Goal: Task Accomplishment & Management: Manage account settings

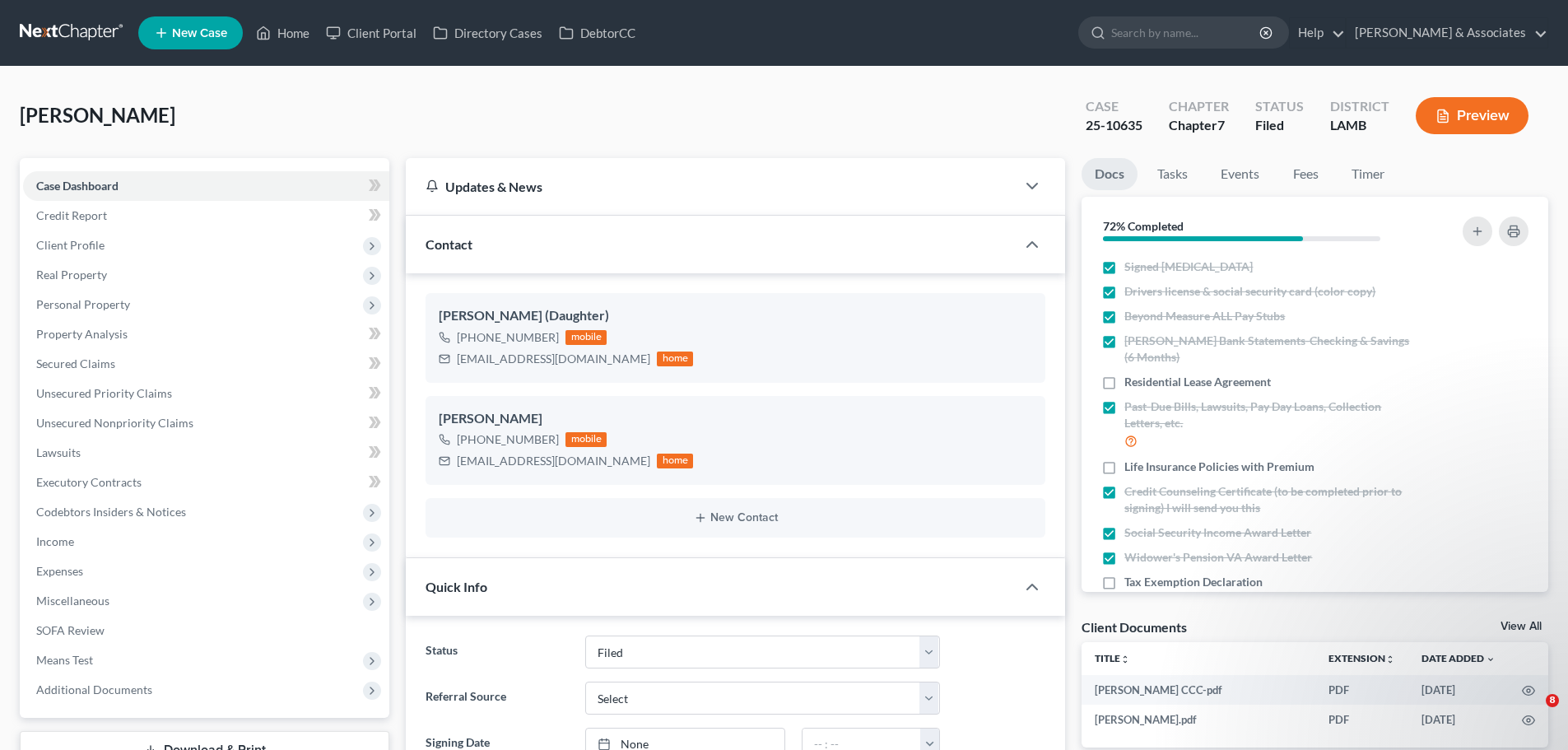
select select "8"
select select "0"
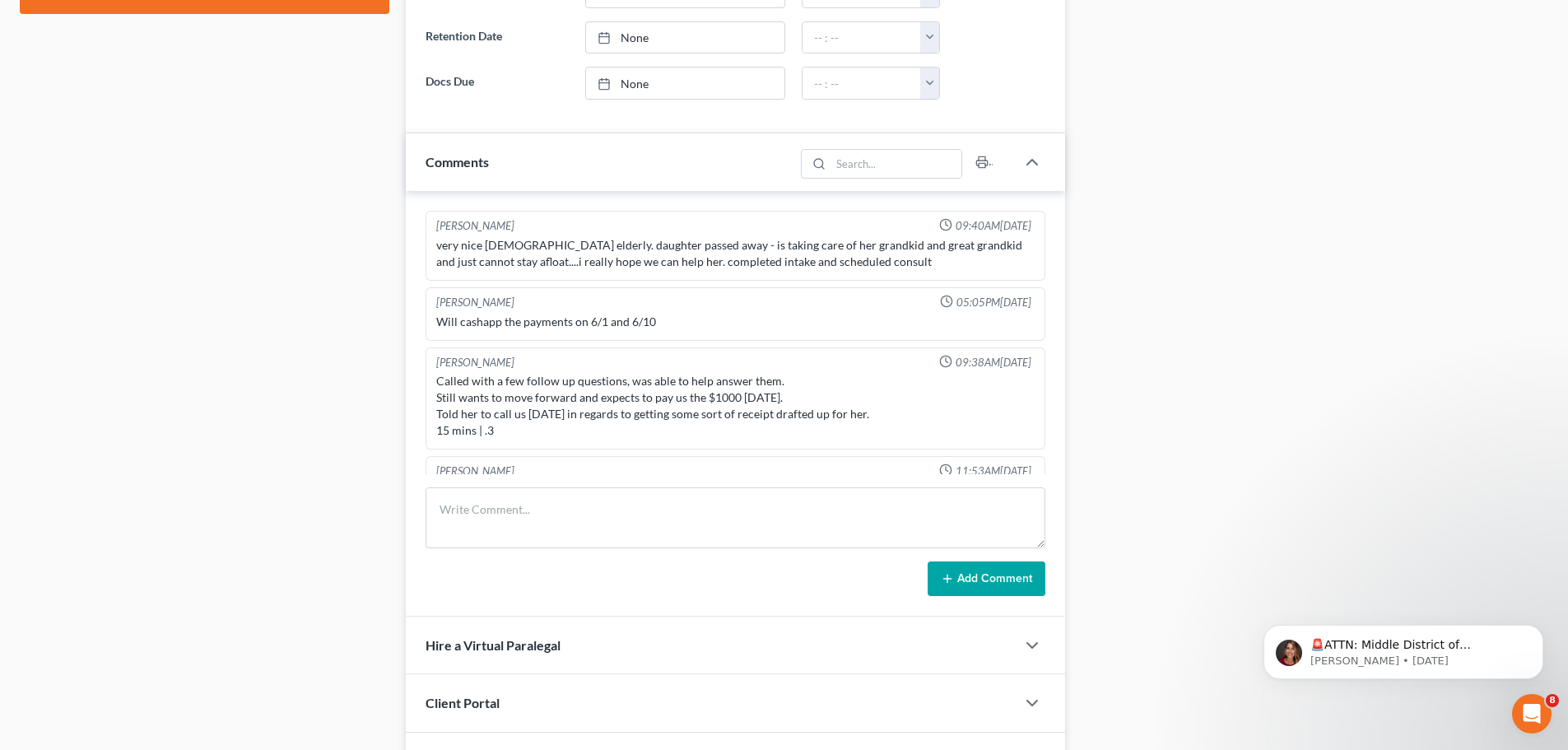
scroll to position [1819, 0]
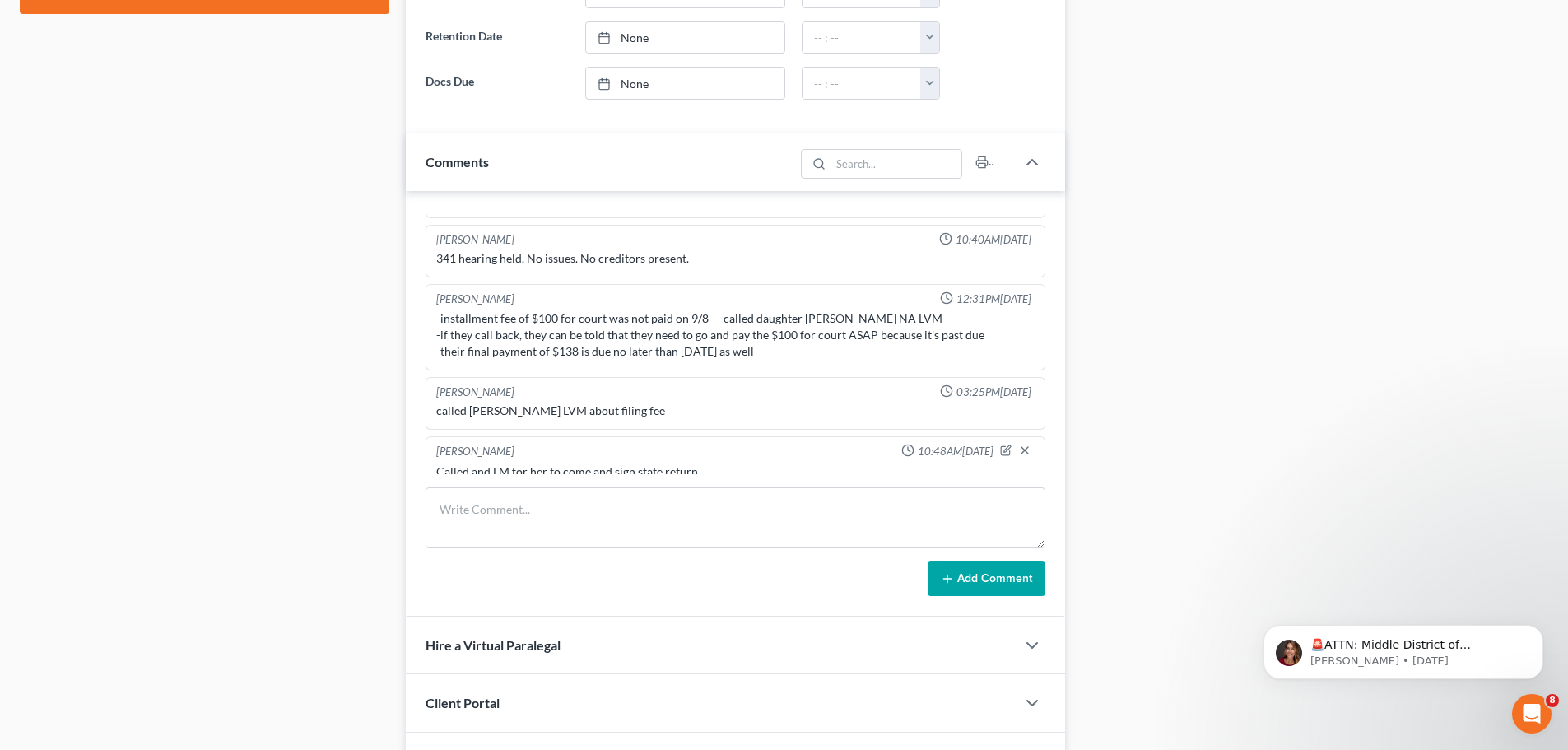
drag, startPoint x: 0, startPoint y: 0, endPoint x: 84, endPoint y: 229, distance: 243.9
click at [84, 229] on div "Case Dashboard Payments Invoices Payments Payments Credit Report Client Profile" at bounding box center [205, 288] width 386 height 1857
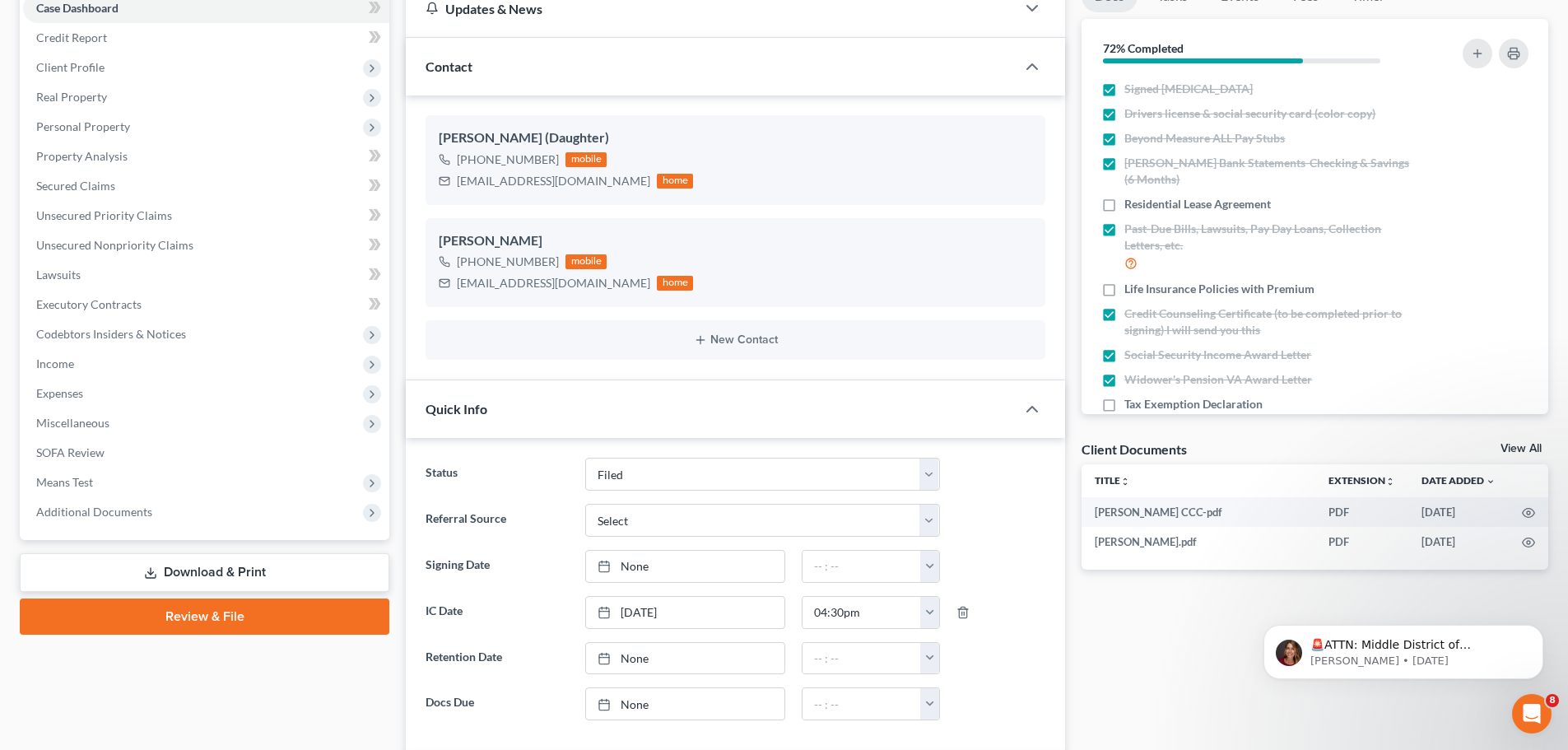
scroll to position [0, 0]
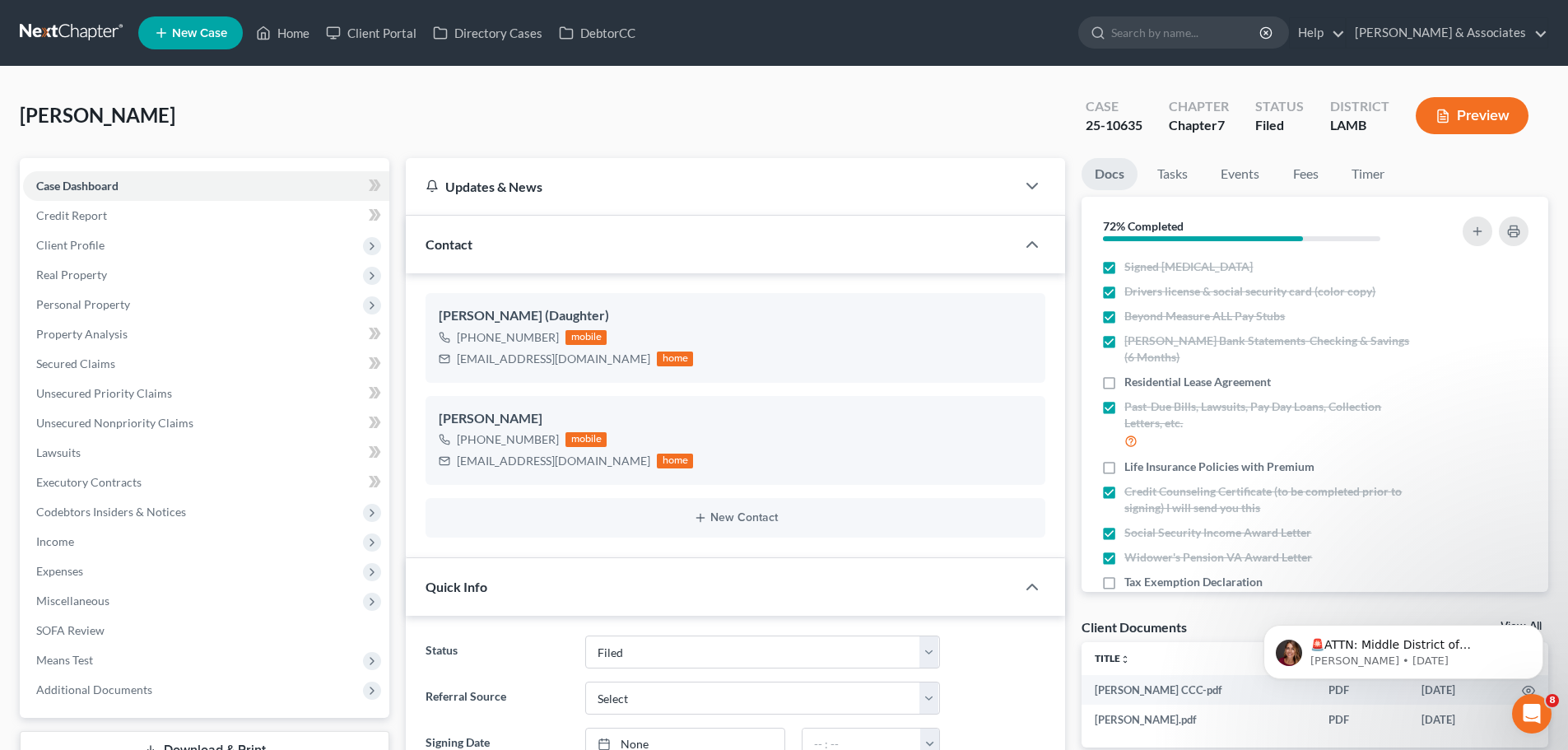
click at [94, 27] on link at bounding box center [72, 32] width 106 height 29
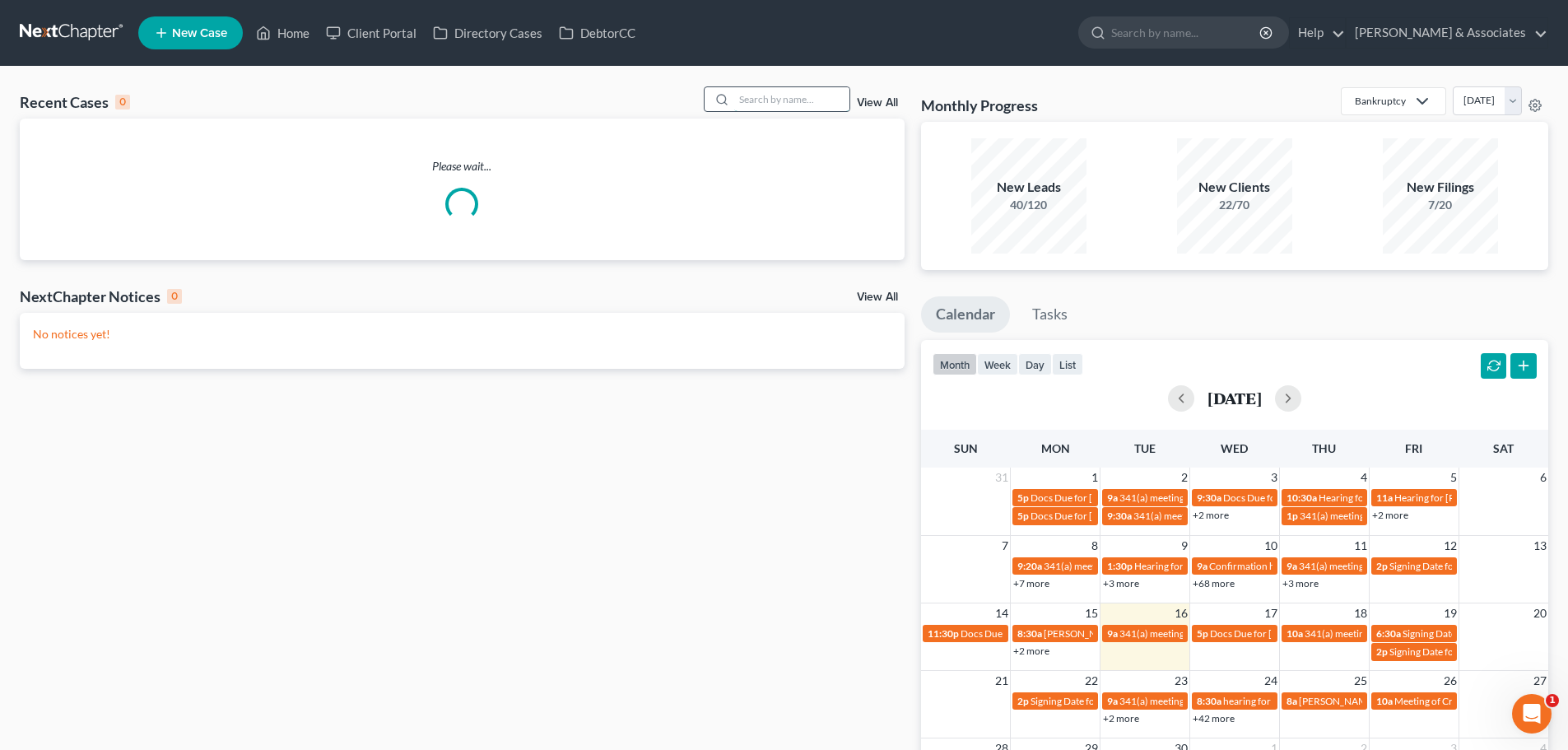
click at [757, 105] on input "search" at bounding box center [792, 99] width 116 height 23
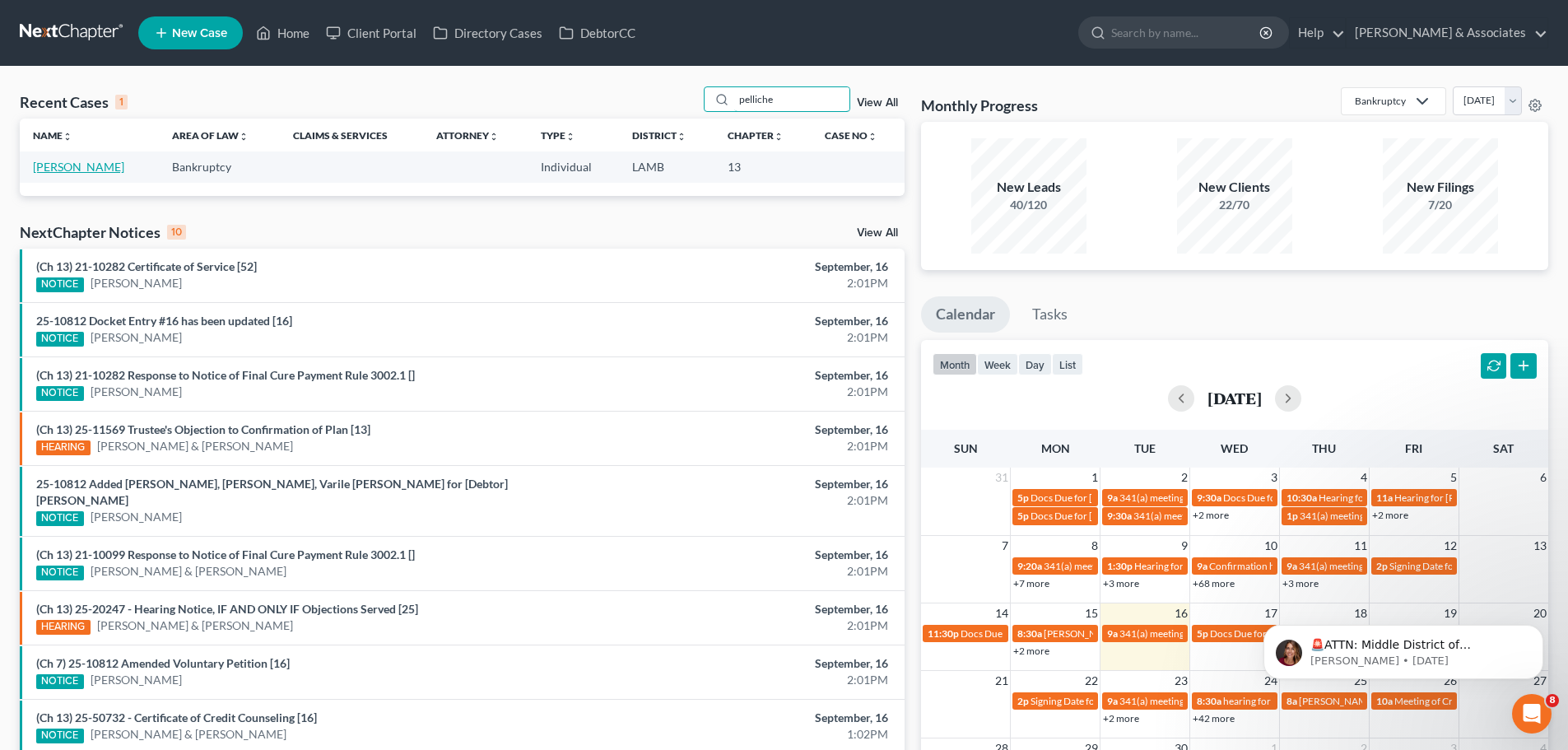
type input "pelliche"
click at [91, 171] on link "[PERSON_NAME]" at bounding box center [78, 166] width 91 height 14
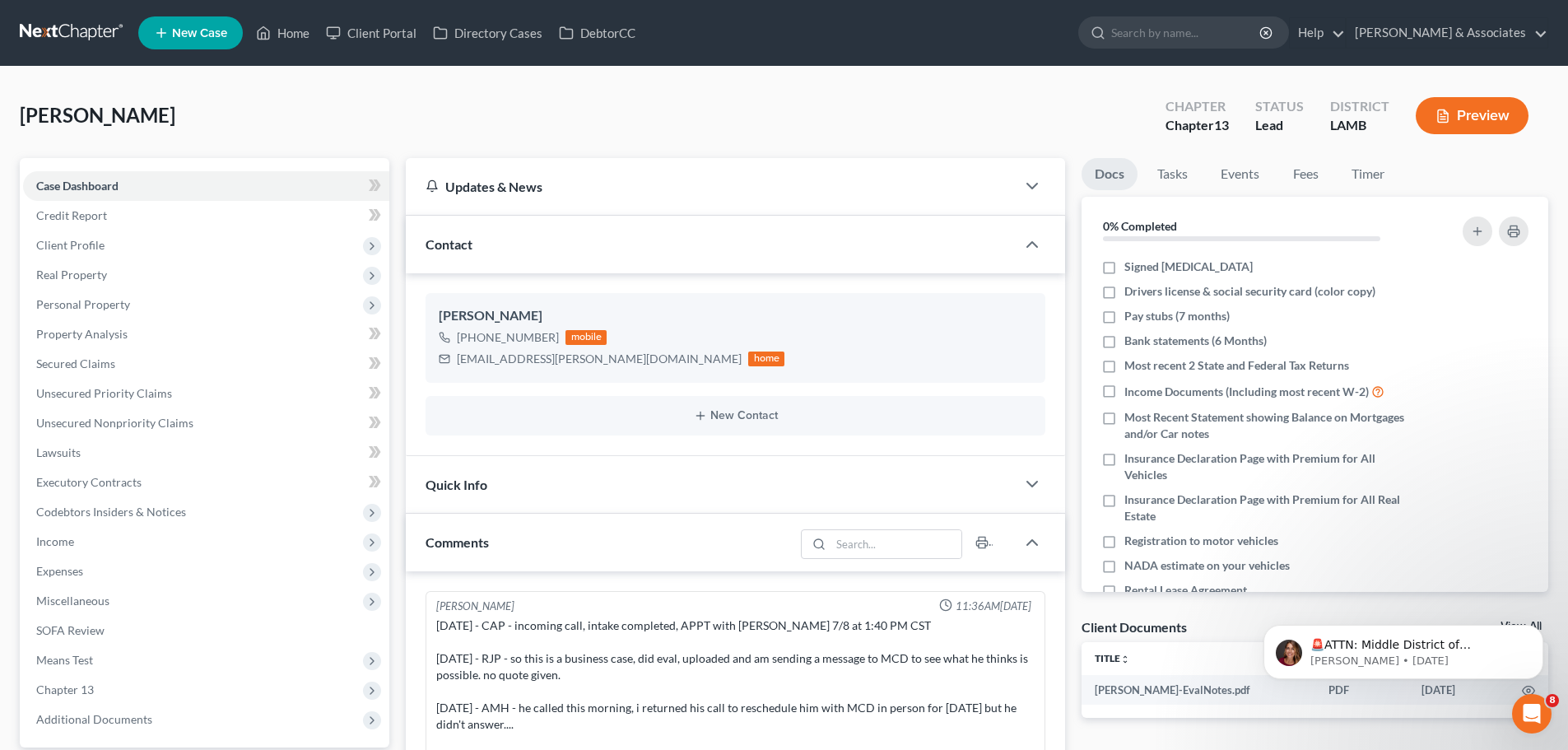
scroll to position [706, 0]
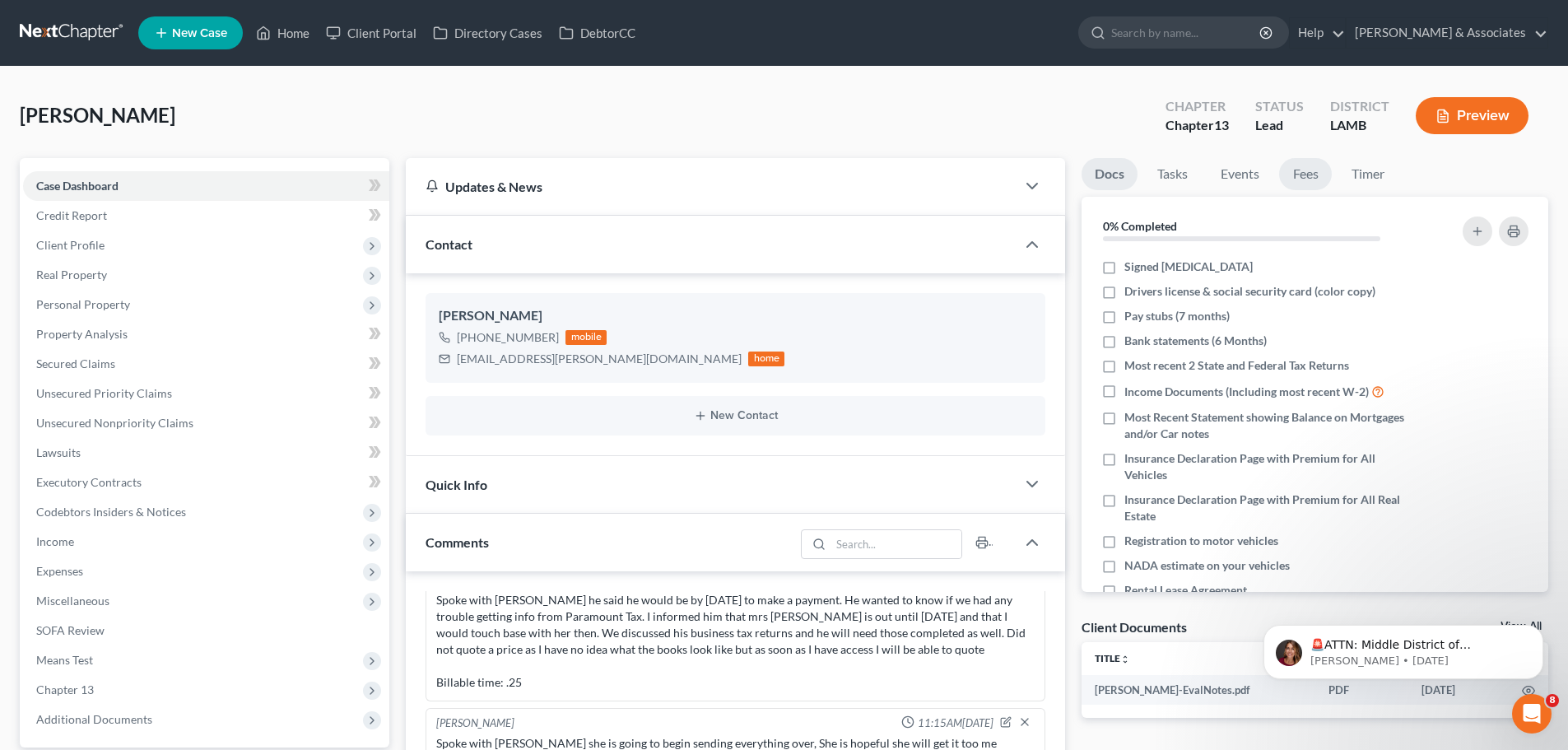
click at [1289, 178] on link "Fees" at bounding box center [1306, 173] width 53 height 32
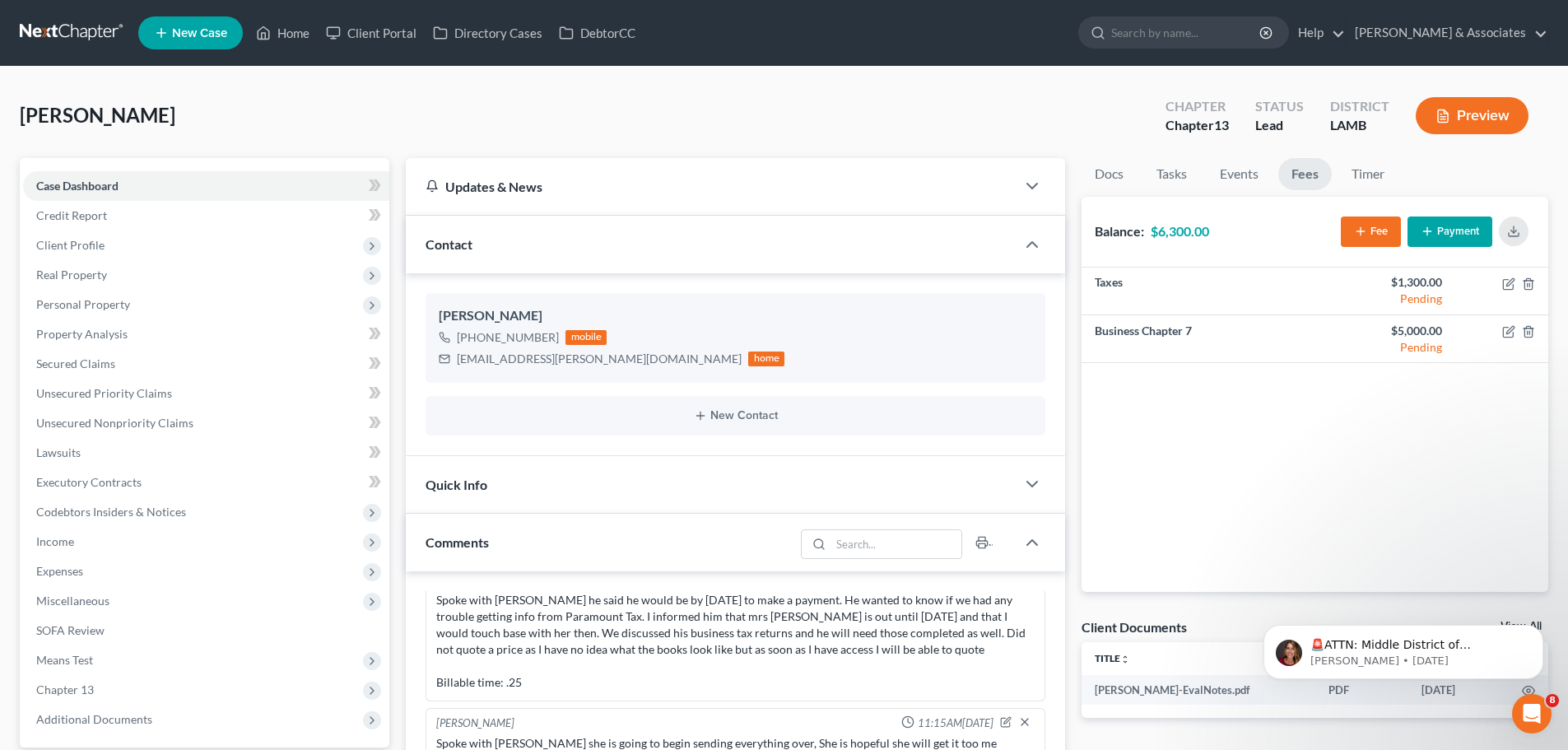
click at [926, 114] on div "Pellichet, Calvin Upgraded Chapter Chapter 13 Status Lead District LAMB Preview" at bounding box center [784, 121] width 1529 height 71
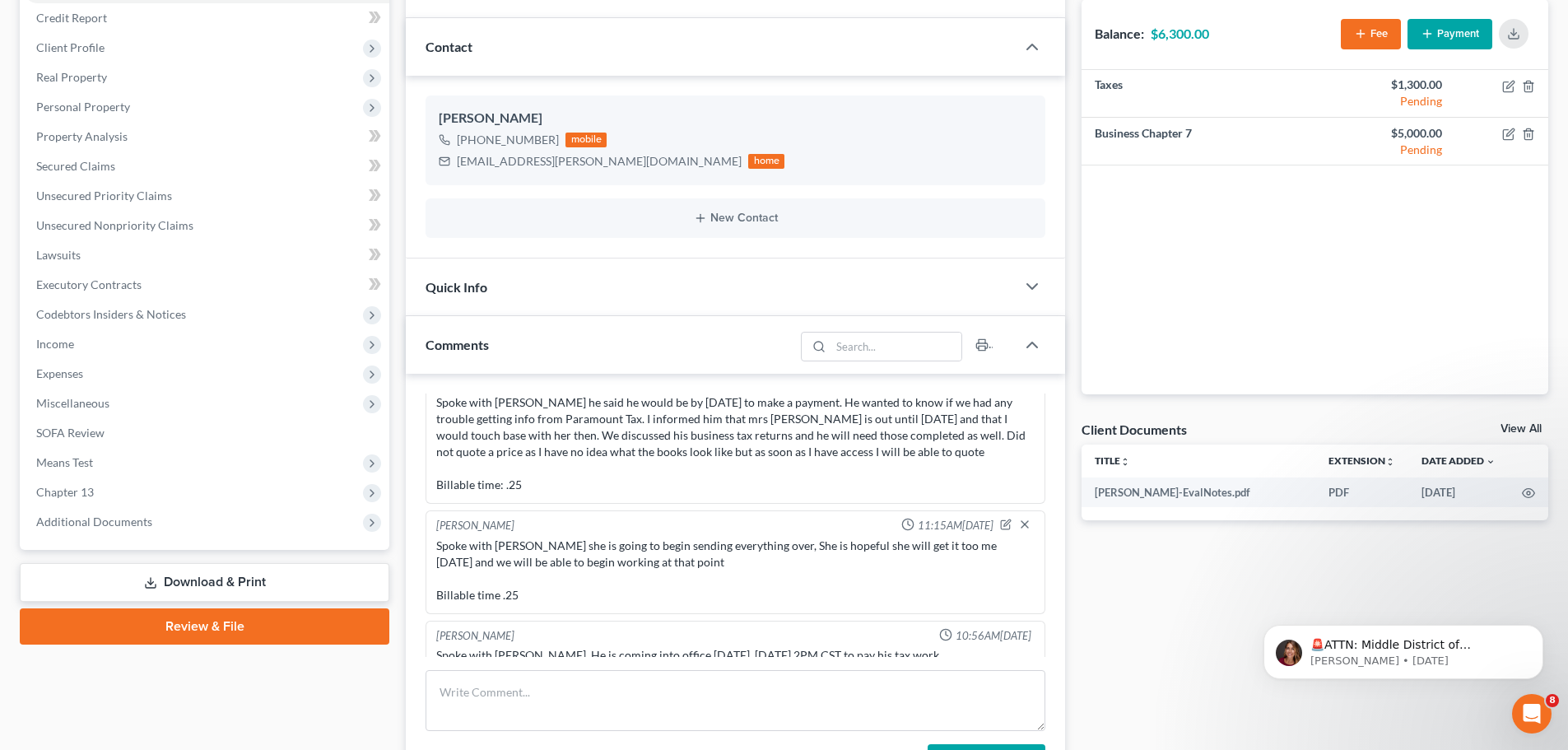
click at [1457, 29] on button "Payment" at bounding box center [1449, 33] width 85 height 30
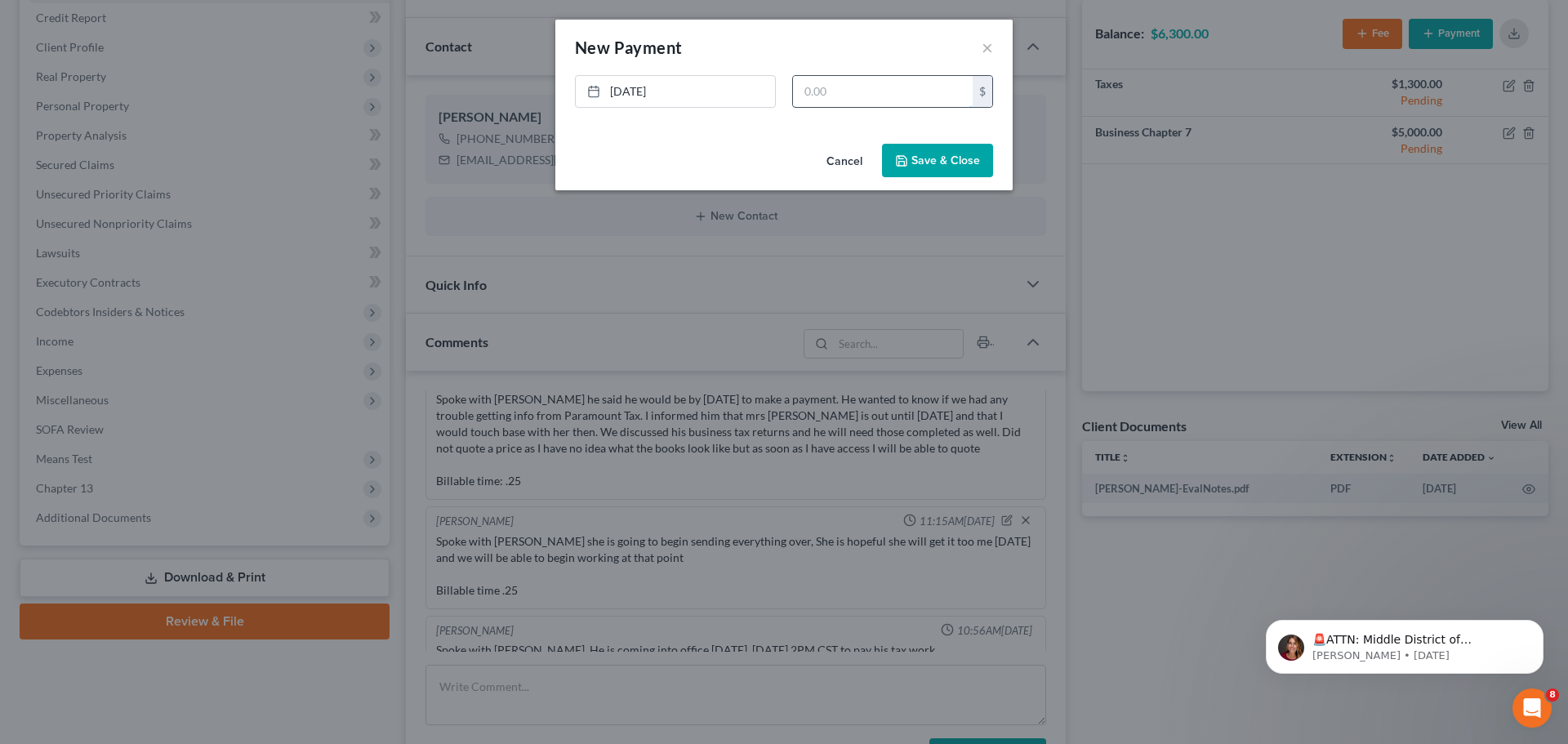
click at [907, 103] on input "text" at bounding box center [882, 91] width 180 height 31
type input "1,300"
click at [929, 156] on button "Save & Close" at bounding box center [937, 160] width 111 height 34
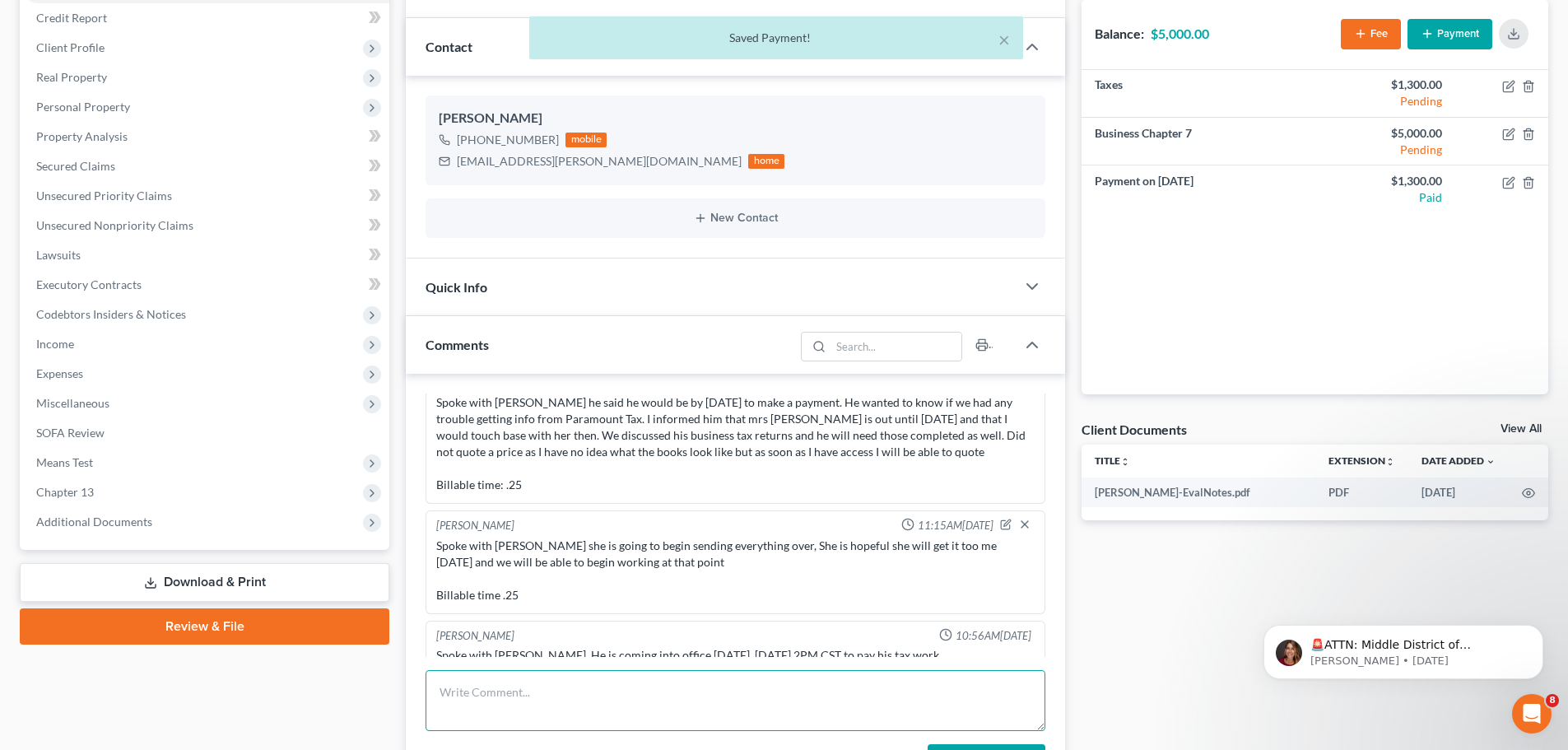
click at [586, 683] on textarea at bounding box center [735, 700] width 620 height 61
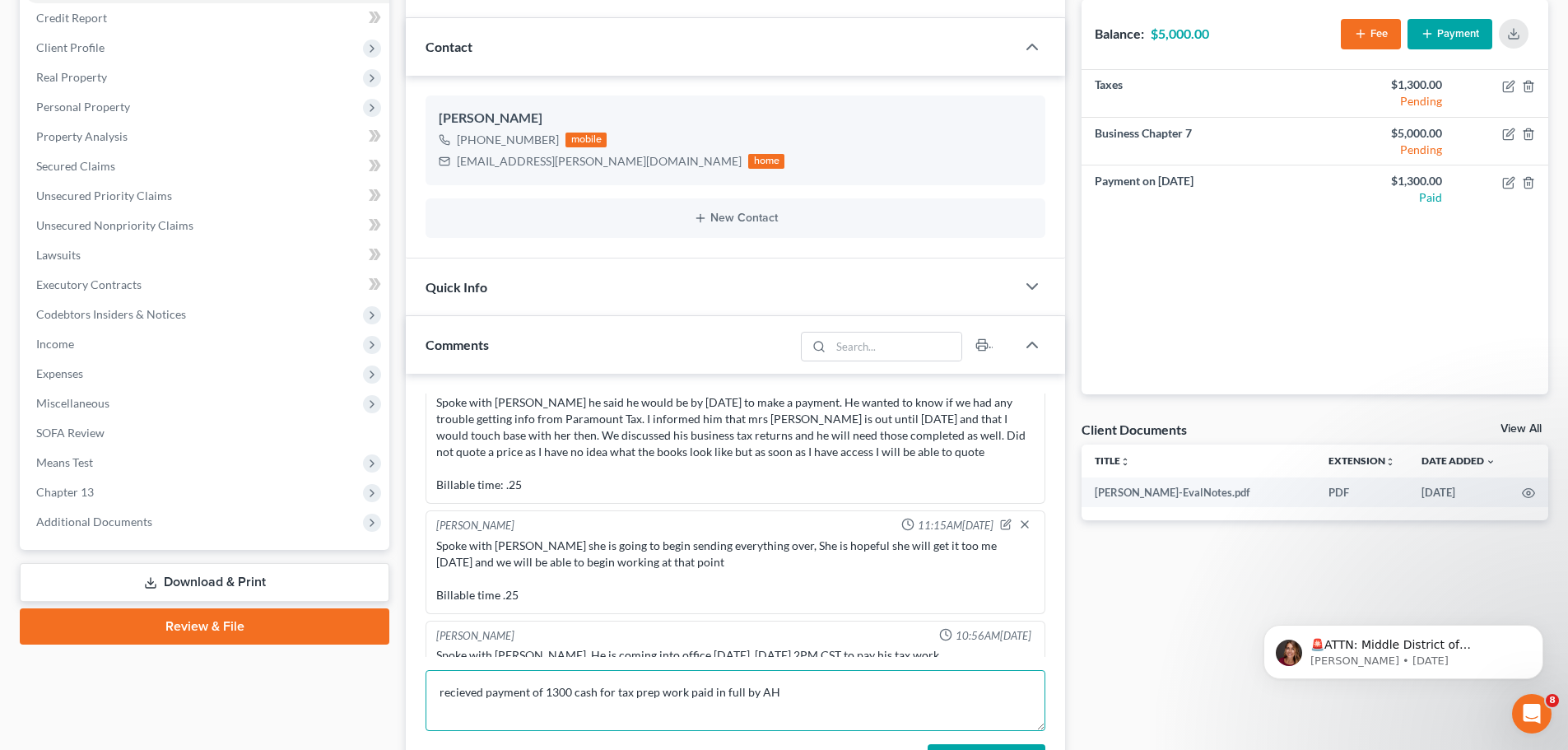
click at [450, 694] on textarea "recieved payment of 1300 cash for tax prep work paid in full by AH" at bounding box center [735, 700] width 620 height 61
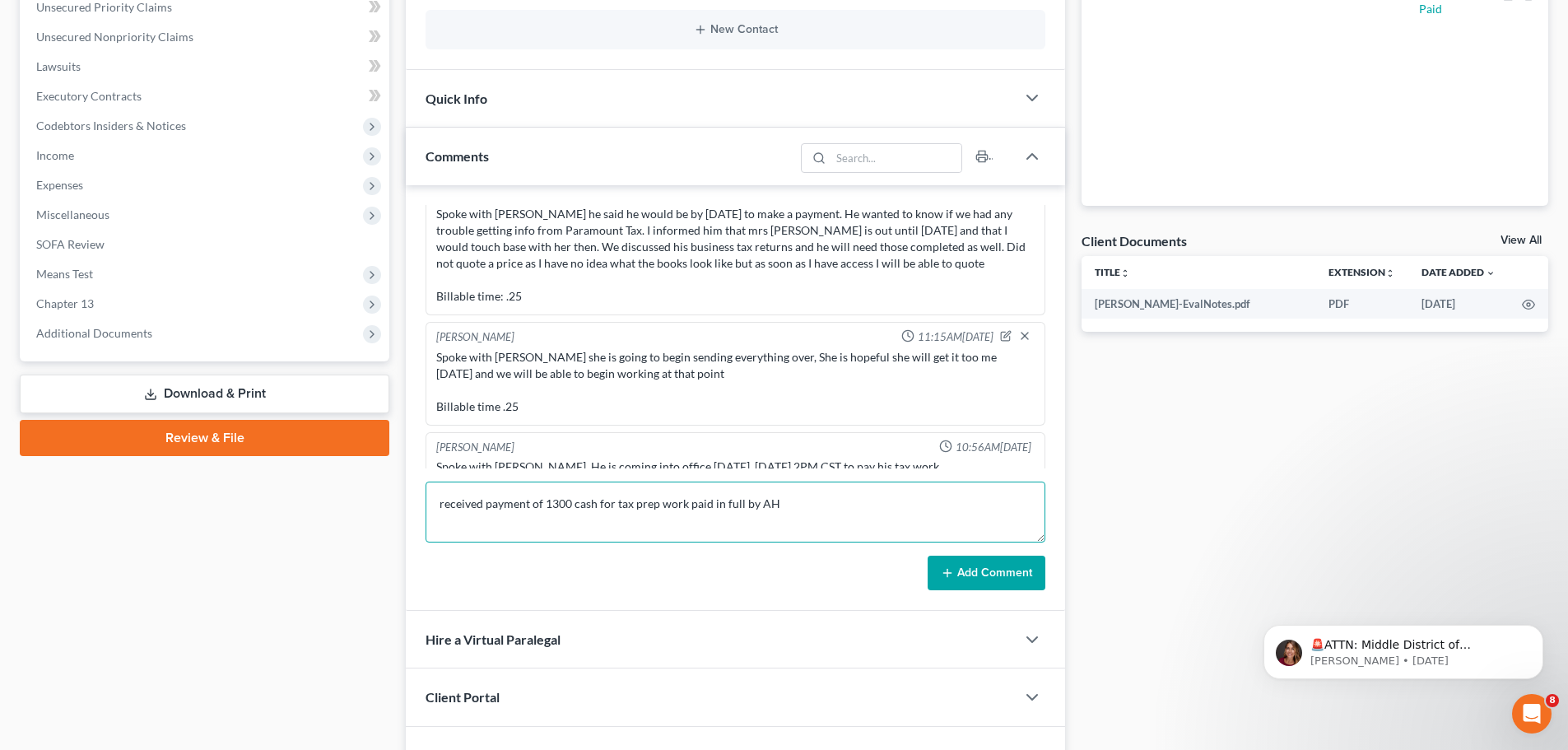
scroll to position [404, 0]
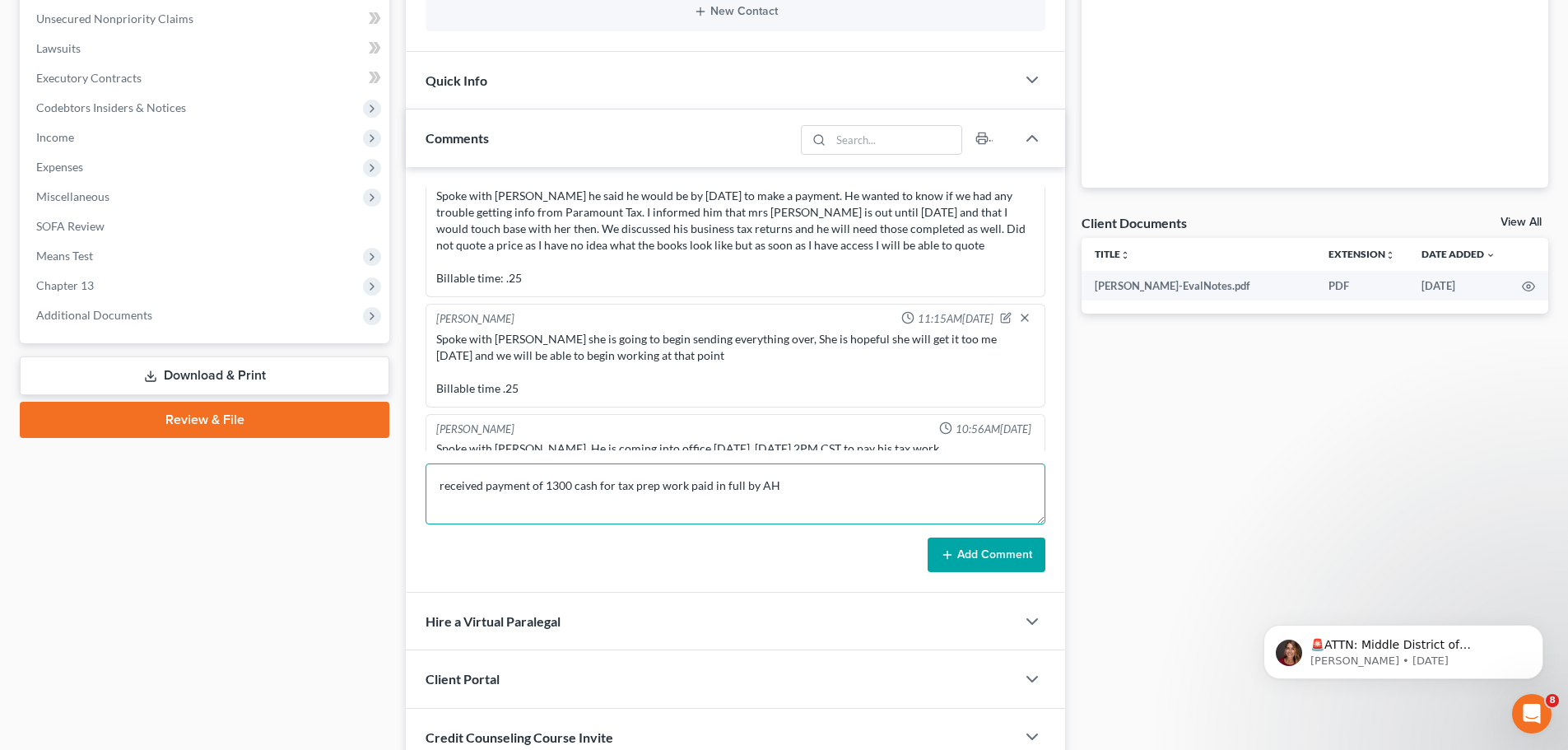
type textarea "received payment of 1300 cash for tax prep work paid in full by AH"
click at [984, 548] on button "Add Comment" at bounding box center [986, 554] width 118 height 34
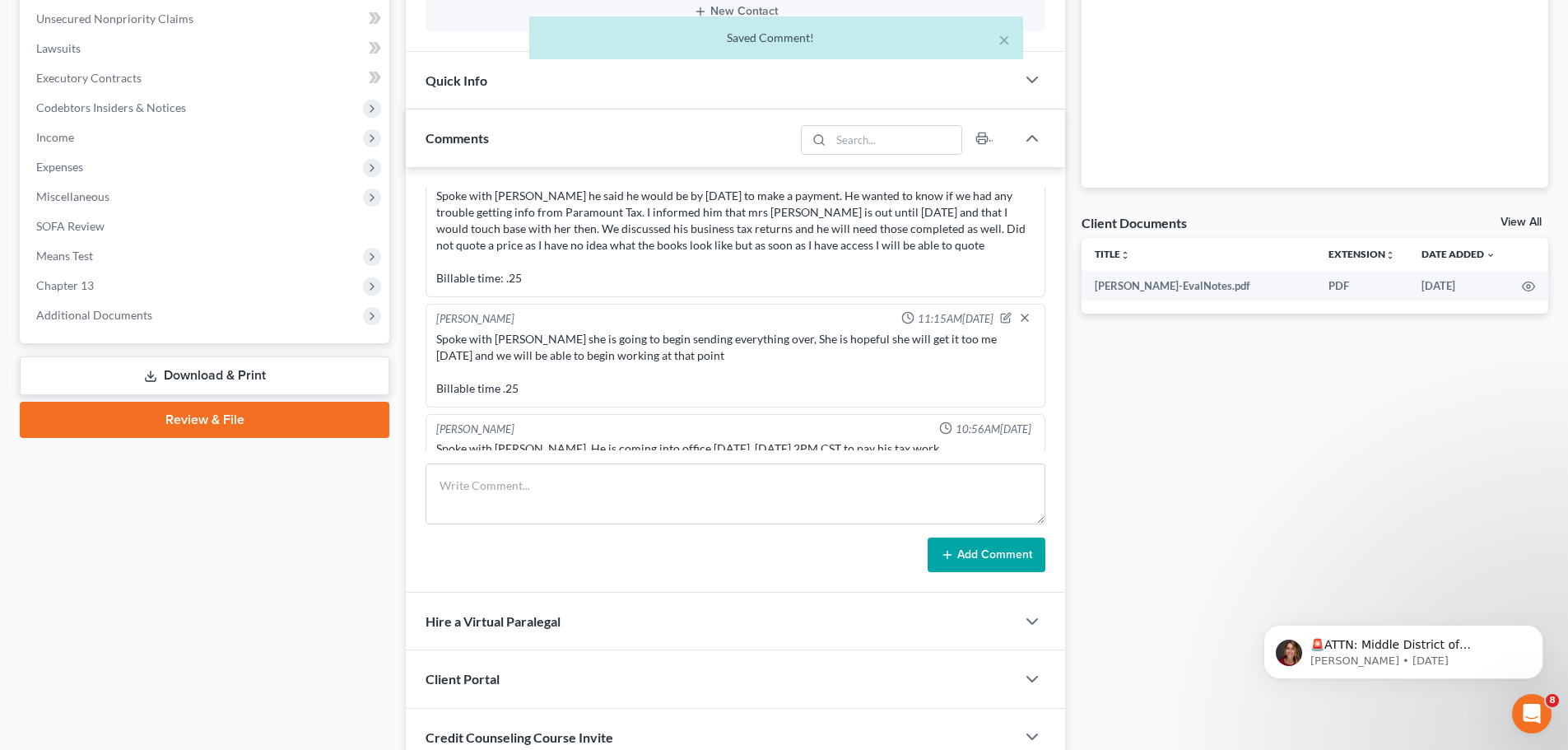
scroll to position [767, 0]
